Goal: Transaction & Acquisition: Purchase product/service

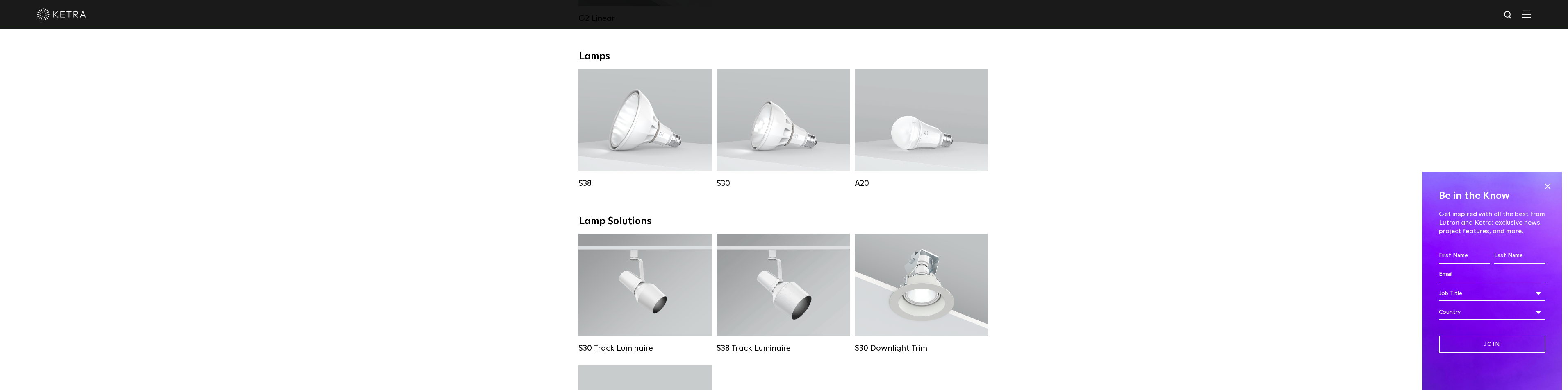
scroll to position [573, 0]
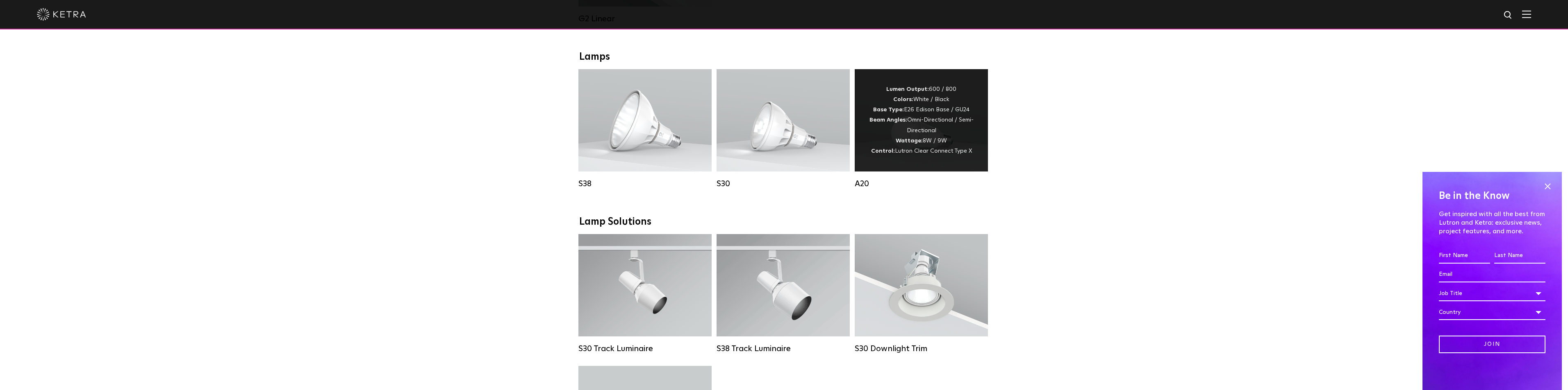
click at [895, 154] on strong "Control:" at bounding box center [883, 151] width 24 height 5
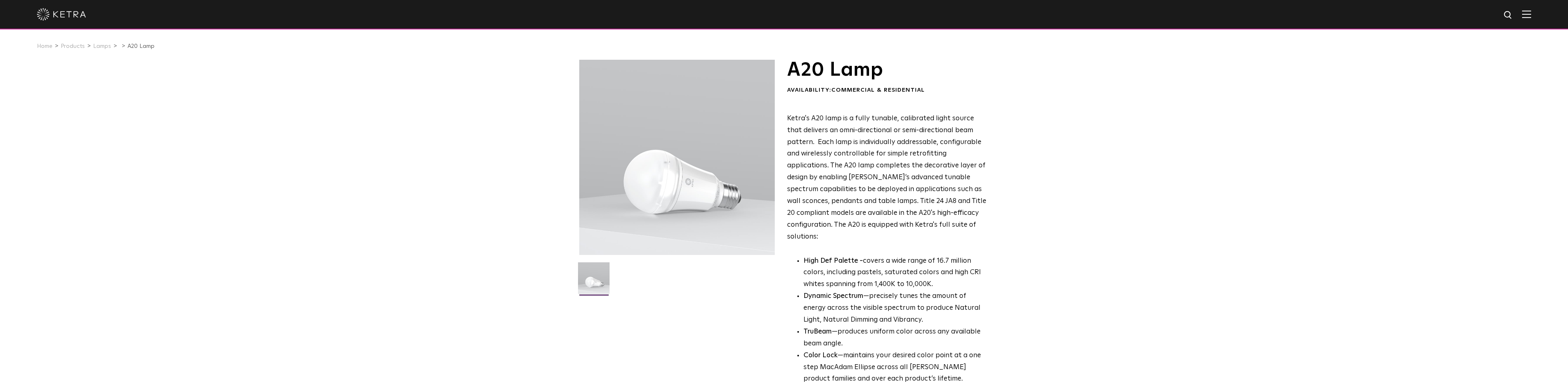
click at [1531, 15] on img at bounding box center [1526, 14] width 9 height 8
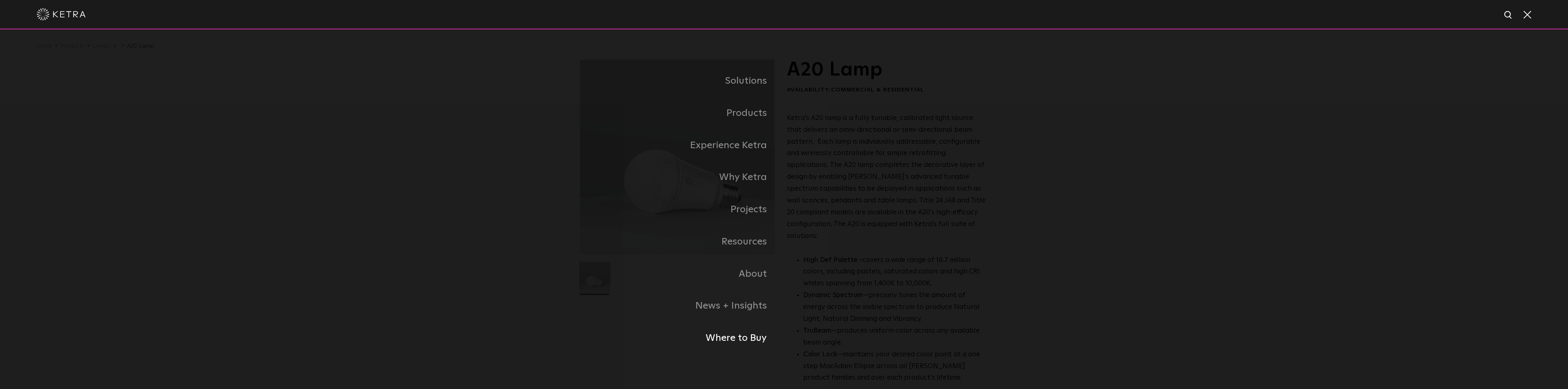
click at [758, 342] on link "Where to Buy" at bounding box center [682, 338] width 204 height 32
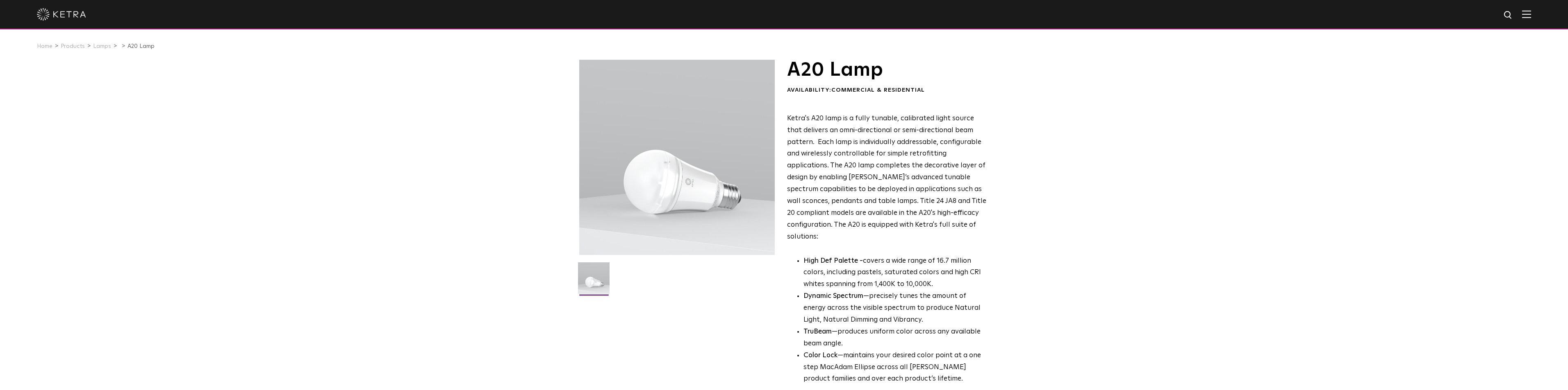
click at [1531, 14] on img at bounding box center [1526, 14] width 9 height 8
